Goal: Transaction & Acquisition: Purchase product/service

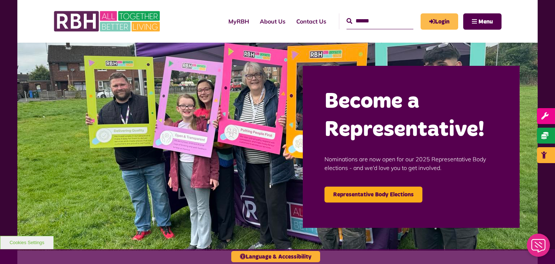
click at [442, 19] on link "Login" at bounding box center [439, 21] width 38 height 16
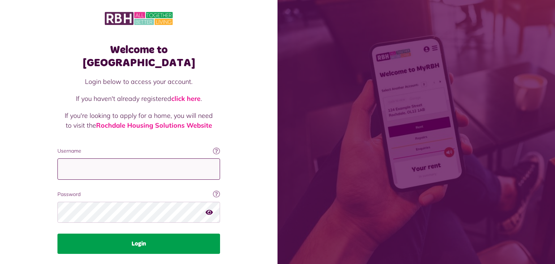
type input "**********"
click at [153, 233] on button "Login" at bounding box center [138, 243] width 163 height 20
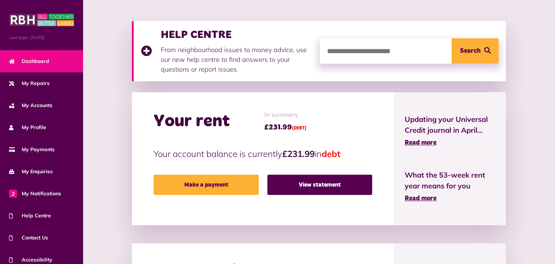
scroll to position [108, 0]
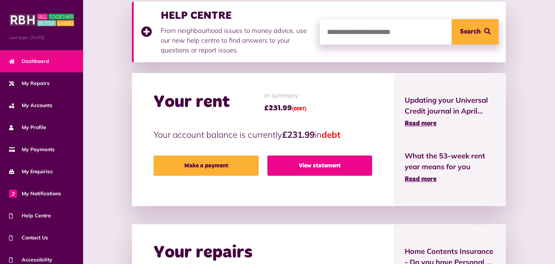
click at [312, 164] on link "View statement" at bounding box center [319, 165] width 105 height 20
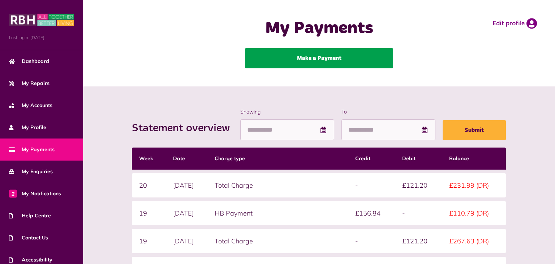
click at [321, 57] on link "Make a Payment" at bounding box center [319, 58] width 148 height 20
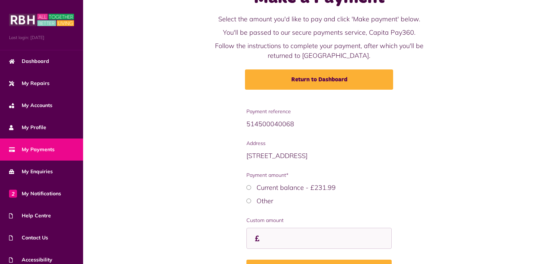
scroll to position [36, 0]
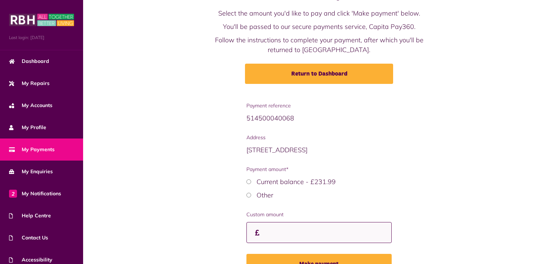
click at [277, 235] on input "Custom amount" at bounding box center [318, 232] width 145 height 21
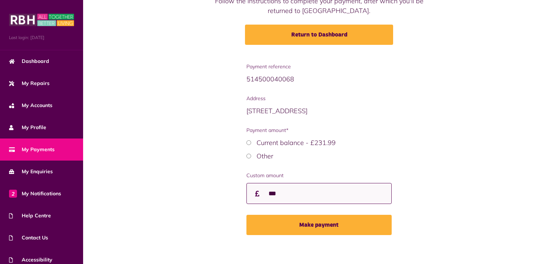
scroll to position [79, 0]
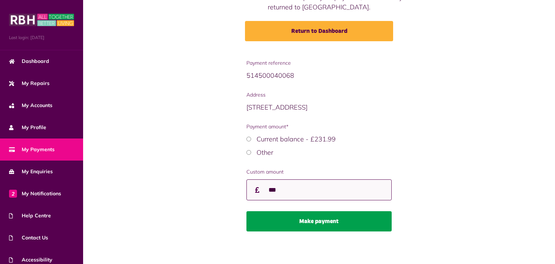
type input "***"
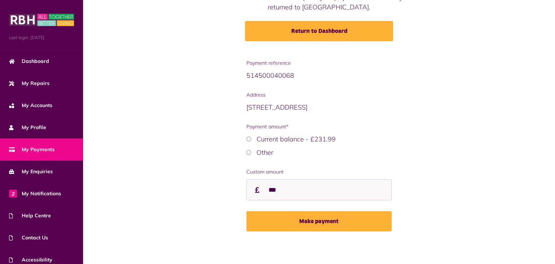
click at [320, 223] on button "Make payment" at bounding box center [318, 221] width 145 height 20
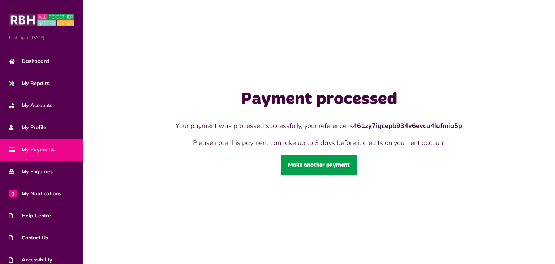
click at [323, 162] on link "Make another payment" at bounding box center [319, 165] width 76 height 20
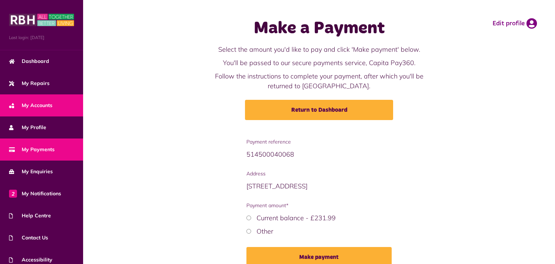
click at [37, 103] on span "My Accounts" at bounding box center [30, 105] width 43 height 8
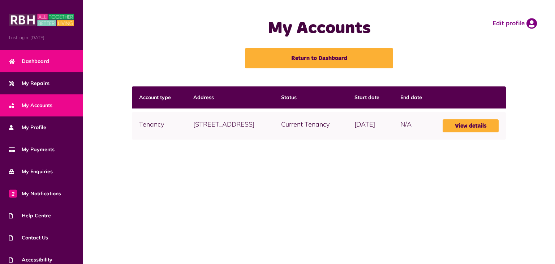
click at [42, 59] on span "Dashboard" at bounding box center [29, 61] width 40 height 8
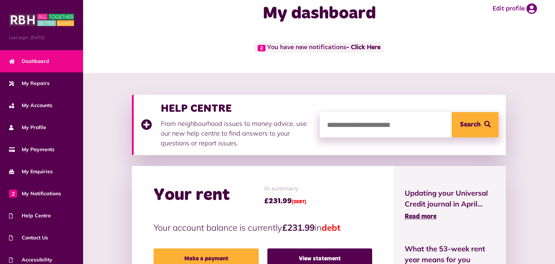
scroll to position [29, 0]
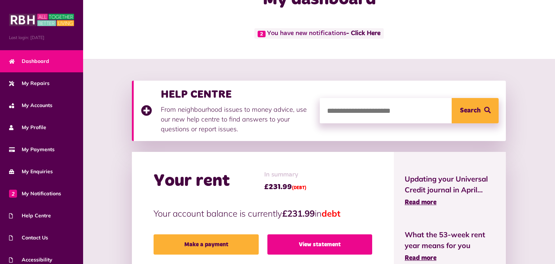
click at [324, 246] on link "View statement" at bounding box center [319, 244] width 105 height 20
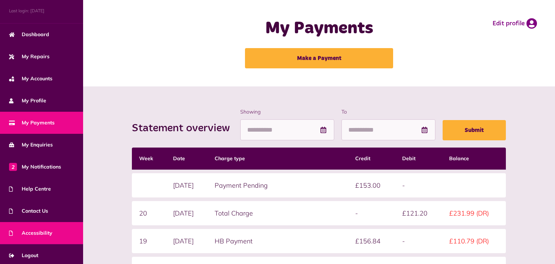
scroll to position [29, 0]
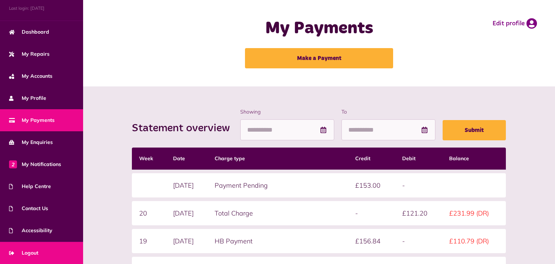
click at [32, 252] on span "Logout" at bounding box center [23, 253] width 29 height 8
